Goal: Information Seeking & Learning: Learn about a topic

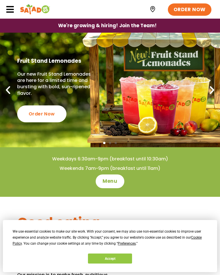
click at [118, 259] on button "Accept" at bounding box center [110, 259] width 44 height 10
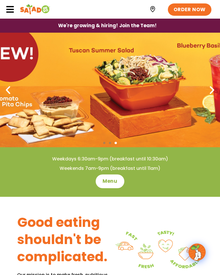
click at [113, 181] on span "Menu" at bounding box center [110, 181] width 15 height 7
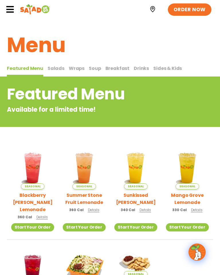
click at [52, 77] on div "Featured Menu Available for a limited time!" at bounding box center [110, 102] width 220 height 50
click at [53, 67] on span "Salads" at bounding box center [56, 68] width 17 height 7
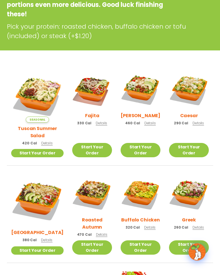
scroll to position [114, 0]
click at [137, 88] on img at bounding box center [141, 90] width 40 height 40
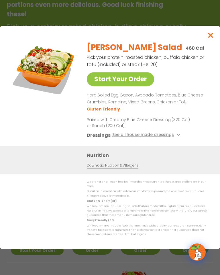
click at [157, 139] on button "See all house made dressings" at bounding box center [147, 135] width 70 height 7
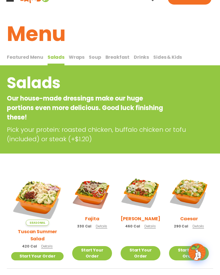
scroll to position [0, 0]
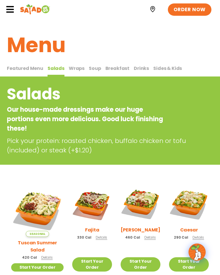
click at [76, 69] on span "Wraps" at bounding box center [77, 68] width 16 height 7
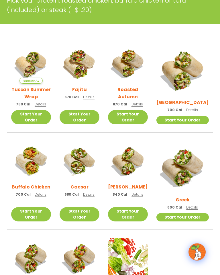
scroll to position [122, 0]
click at [137, 160] on img at bounding box center [128, 161] width 40 height 40
